Goal: Book appointment/travel/reservation

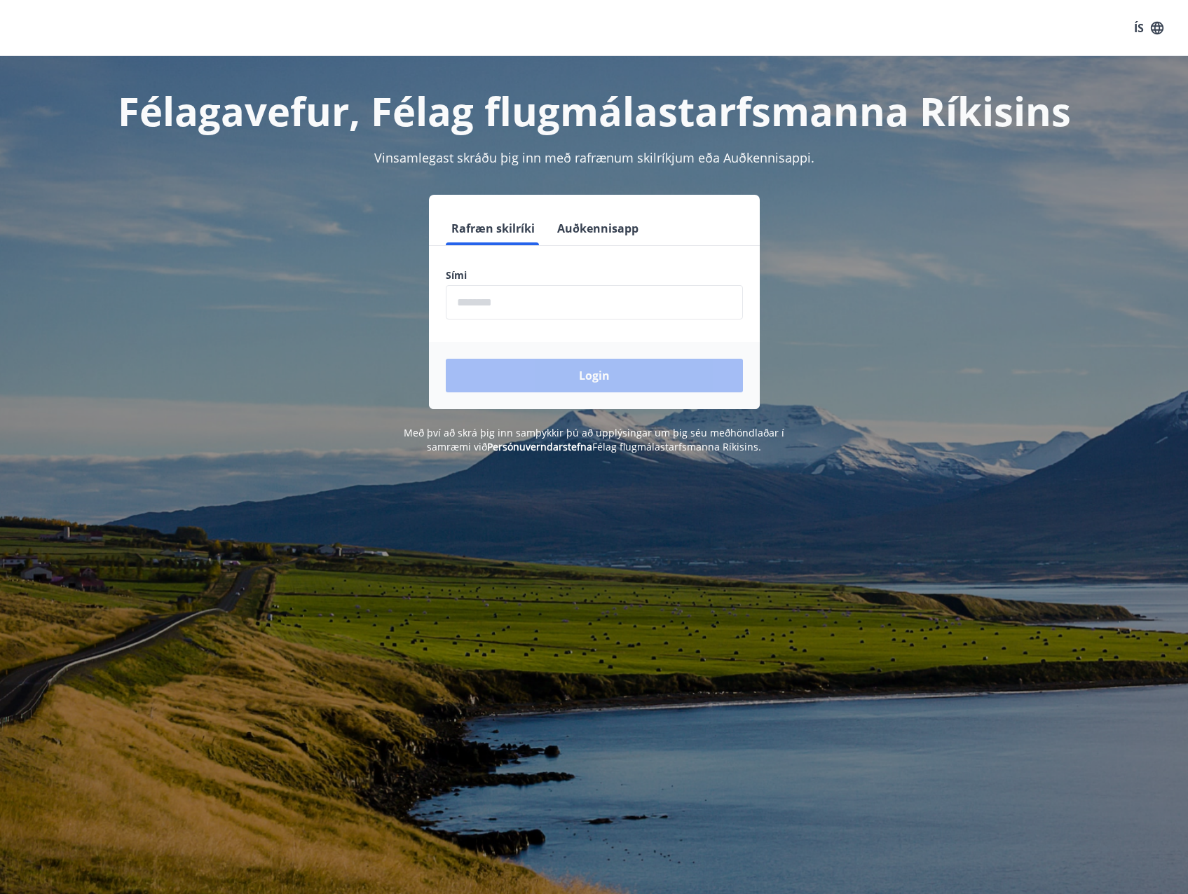
click at [512, 301] on input "phone" at bounding box center [594, 302] width 297 height 34
type input "********"
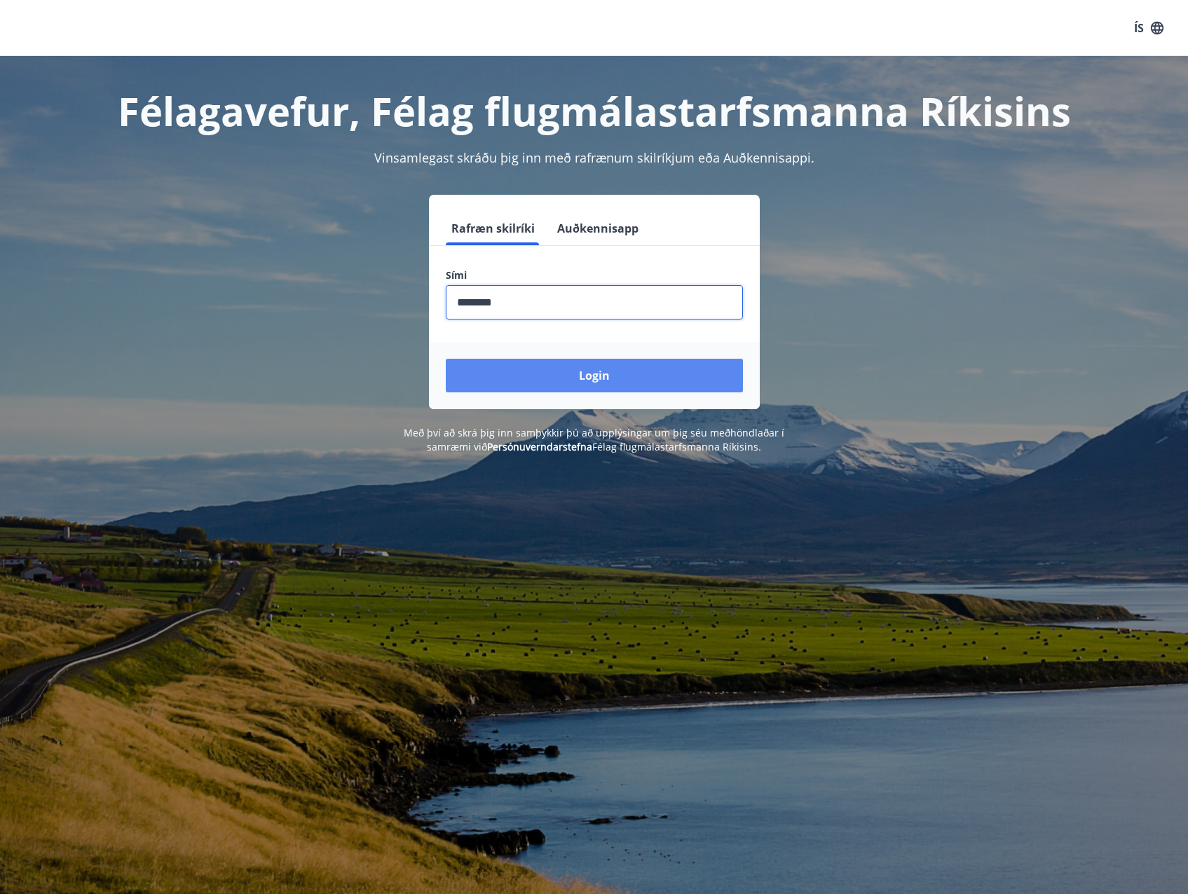
click at [524, 368] on button "Login" at bounding box center [594, 376] width 297 height 34
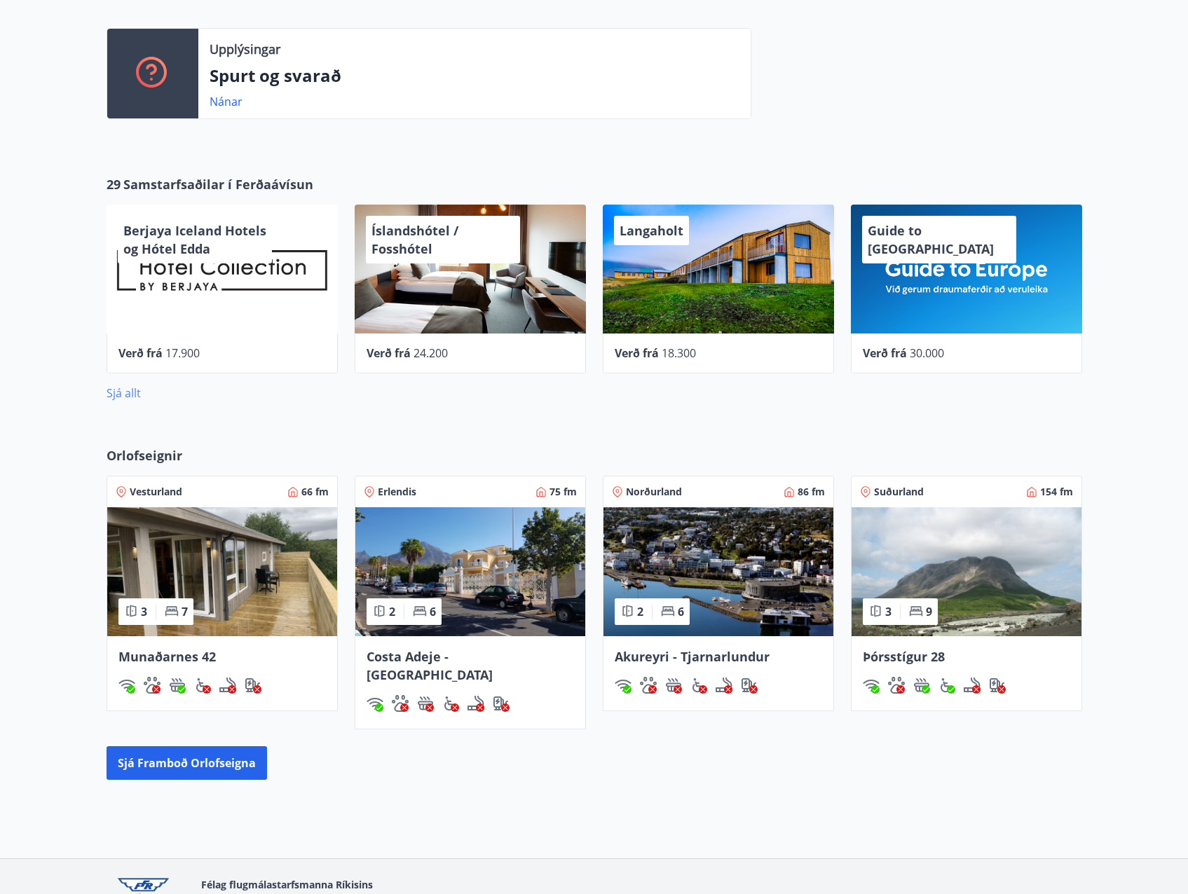
scroll to position [421, 0]
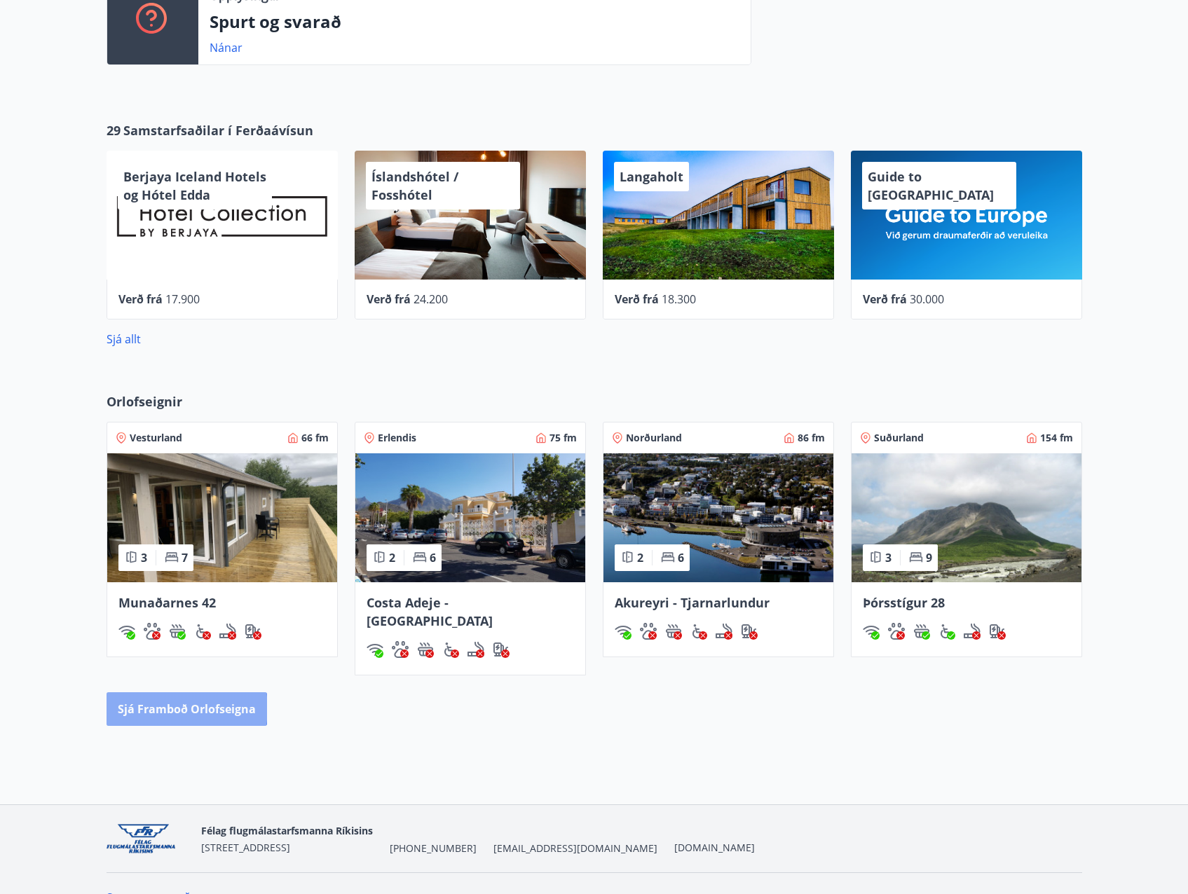
click at [176, 692] on button "Sjá framboð orlofseigna" at bounding box center [187, 709] width 160 height 34
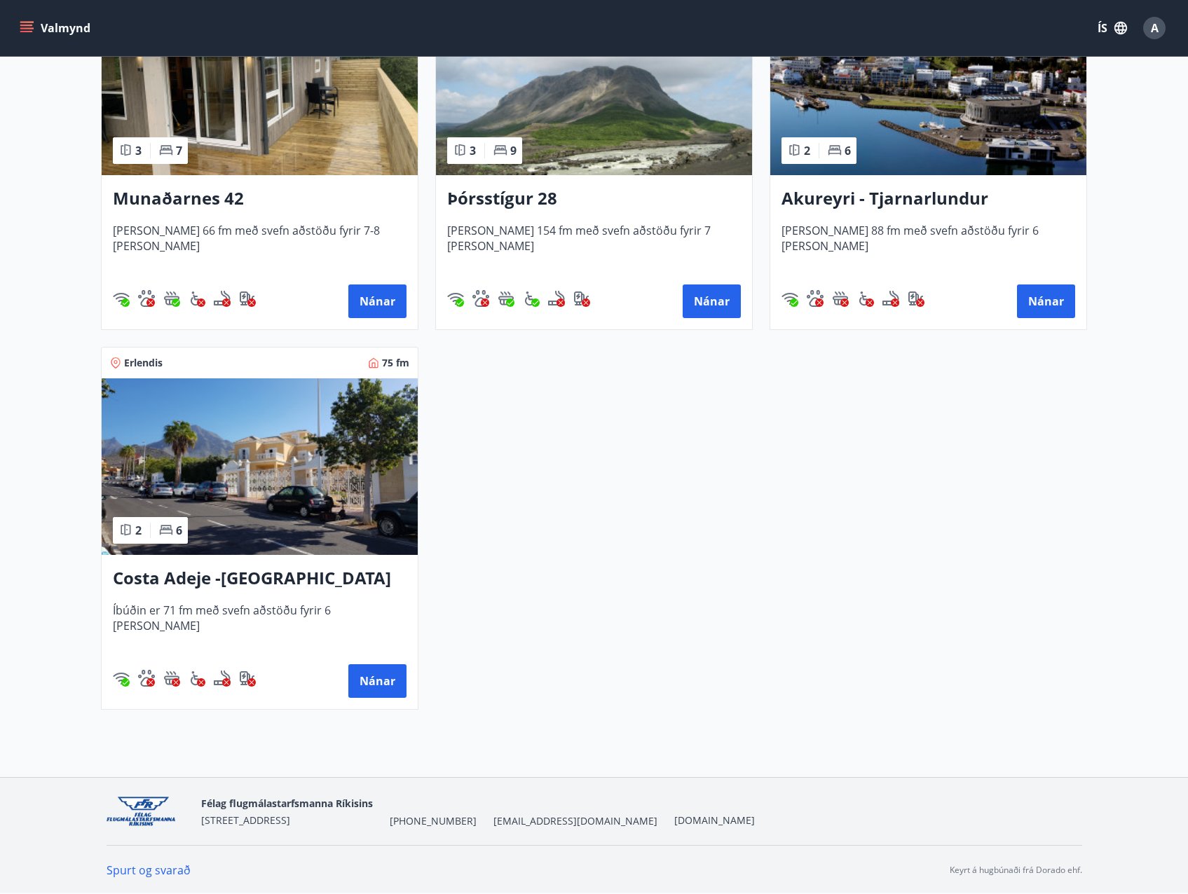
scroll to position [355, 0]
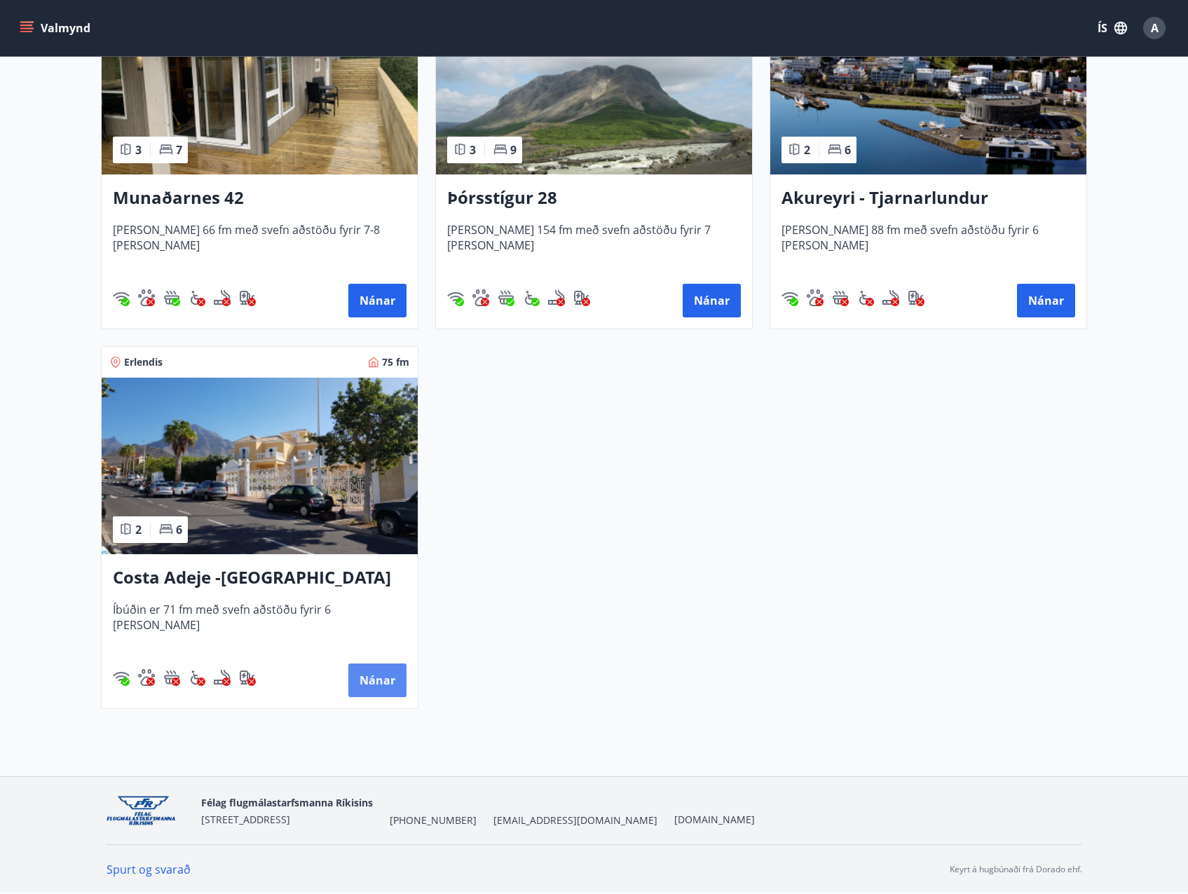
click at [391, 675] on button "Nánar" at bounding box center [377, 681] width 58 height 34
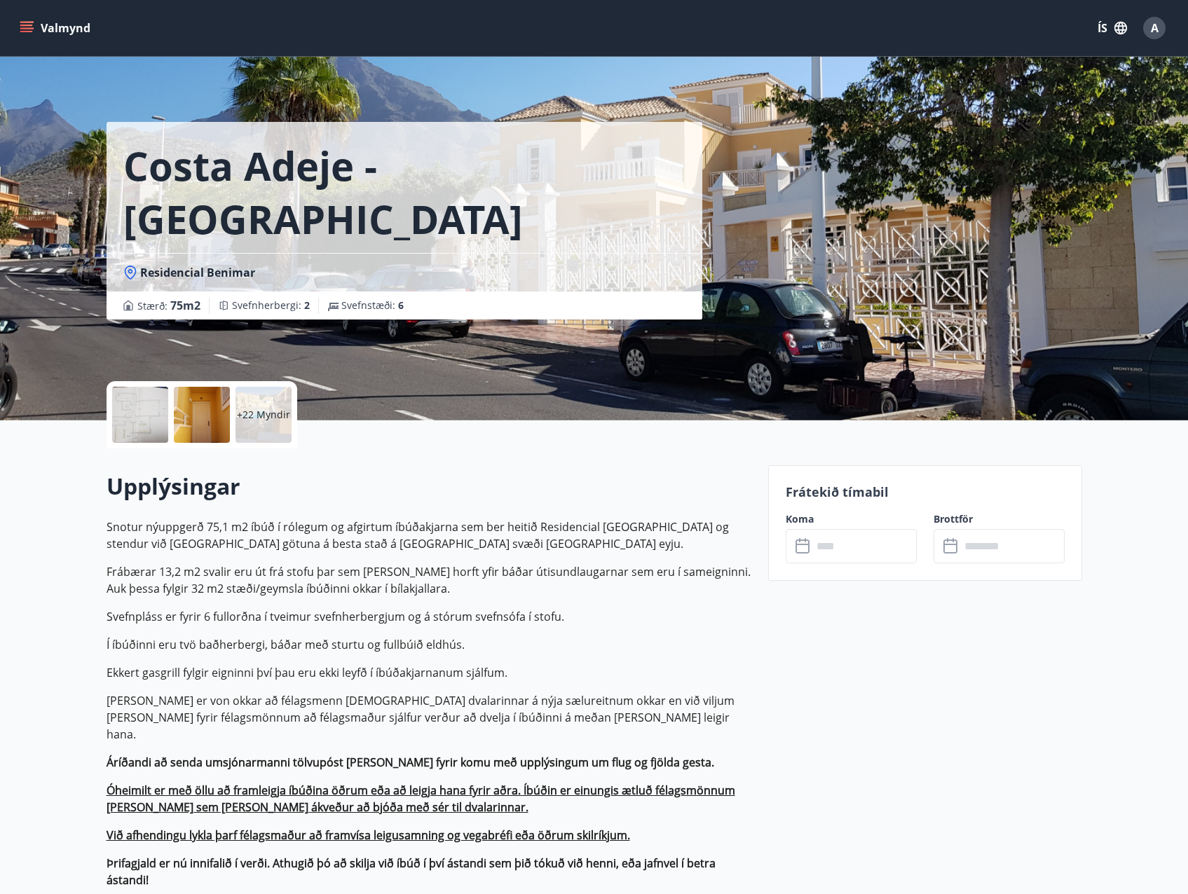
click at [135, 423] on div at bounding box center [140, 415] width 56 height 56
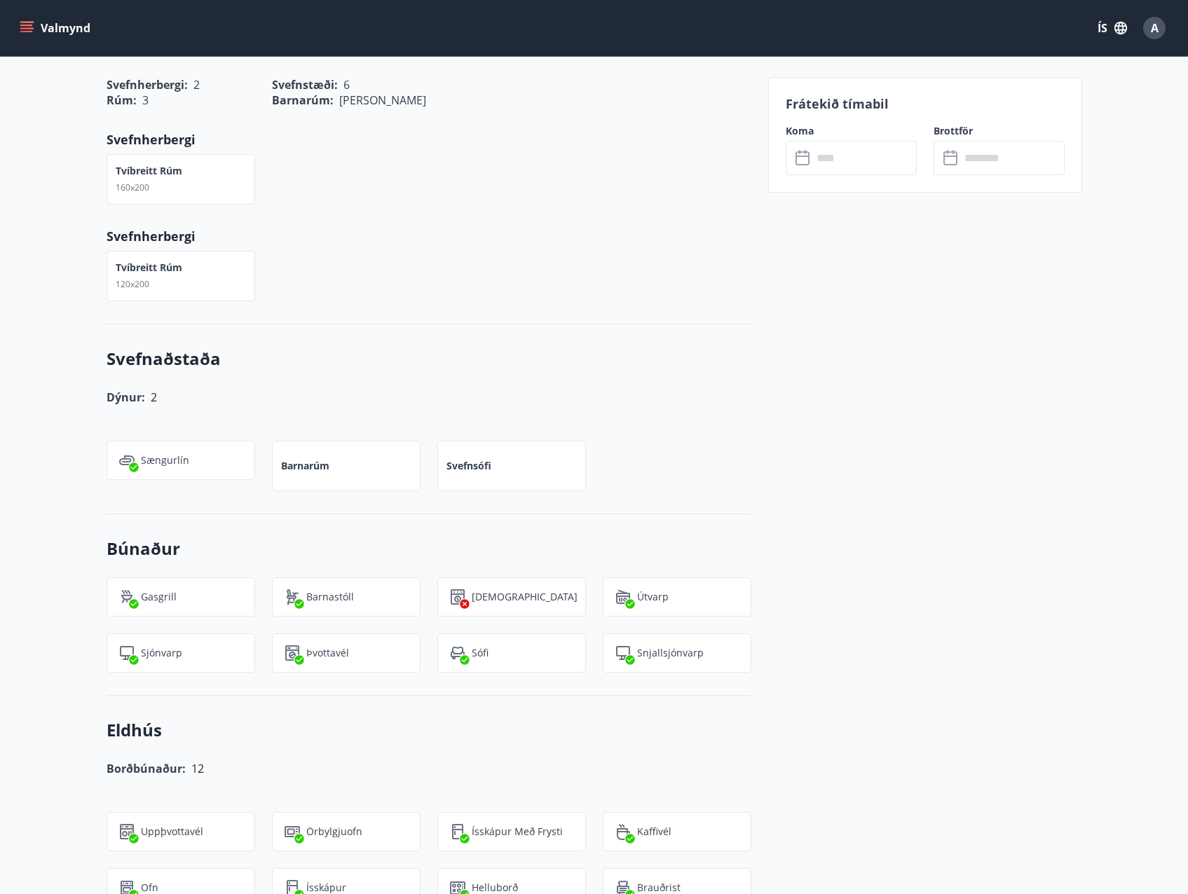
scroll to position [978, 0]
